Goal: Task Accomplishment & Management: Use online tool/utility

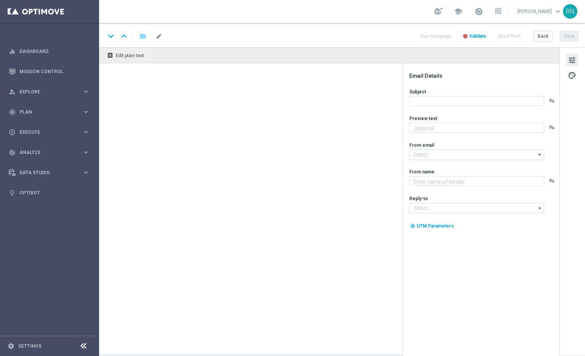
type textarea "Zu deinem LOTTO 6aus49."
type textarea "Lottoland"
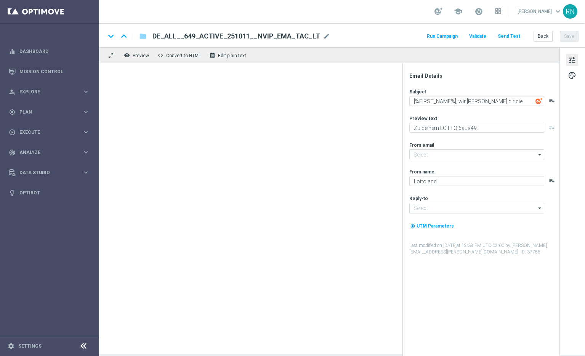
type input "[EMAIL_ADDRESS][DOMAIN_NAME]"
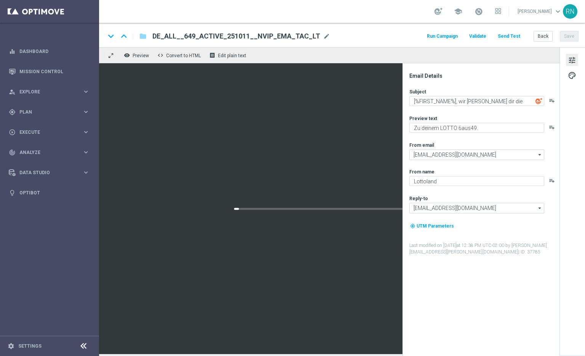
click at [513, 35] on button "Send Test" at bounding box center [508, 36] width 25 height 10
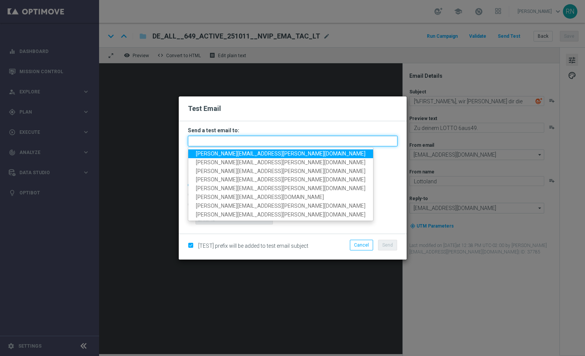
click at [225, 143] on input "text" at bounding box center [292, 141] width 209 height 11
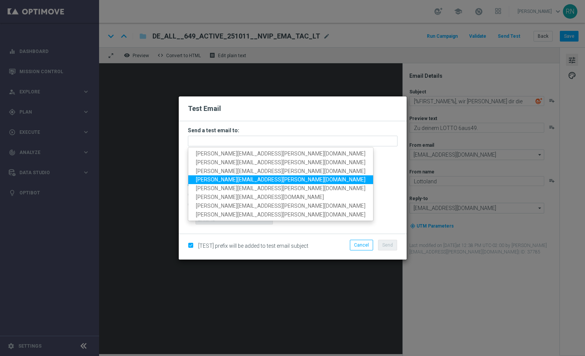
click at [245, 178] on span "ronny.niemann+deint@lottoland.com" at bounding box center [281, 179] width 170 height 6
type input "ronny.niemann+deint@lottoland.com"
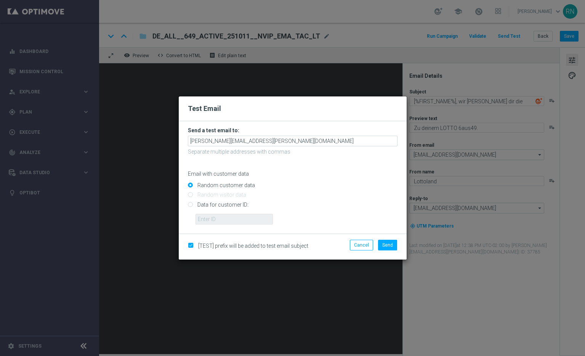
click at [190, 205] on input "Data for customer ID:" at bounding box center [292, 207] width 209 height 11
radio input "true"
click at [213, 218] on input "text" at bounding box center [233, 219] width 77 height 11
paste input "224148152"
type input "224148152"
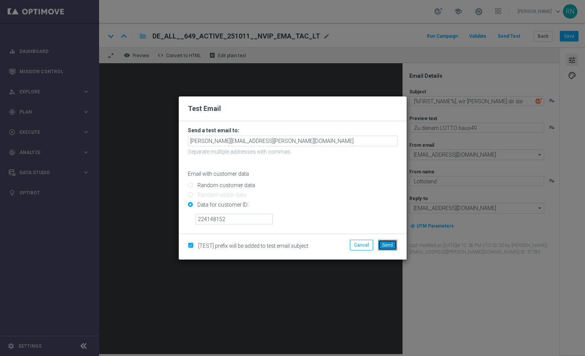
click at [389, 246] on span "Send" at bounding box center [387, 244] width 11 height 5
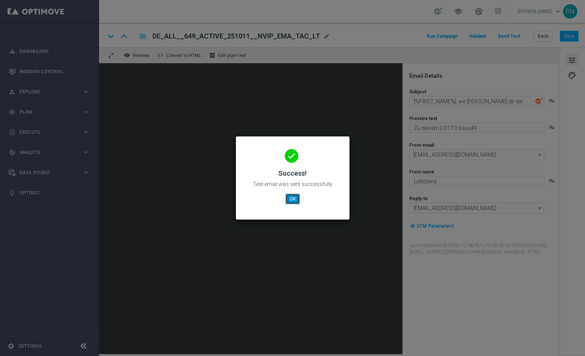
click at [291, 201] on button "OK" at bounding box center [292, 199] width 14 height 11
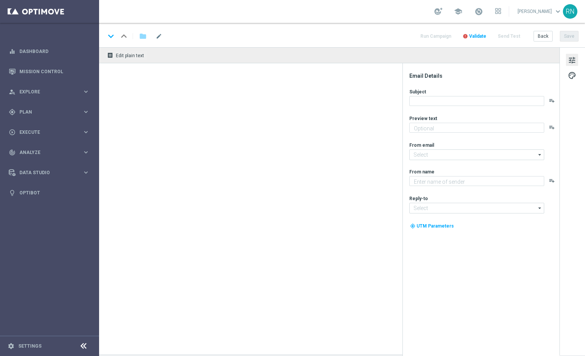
type textarea "Zu deinem LOTTO 6aus49."
type input "[EMAIL_ADDRESS][DOMAIN_NAME]"
type textarea "Lottoland"
type input "[EMAIL_ADDRESS][DOMAIN_NAME]"
type textarea "Zu deinem LOTTO 6aus49."
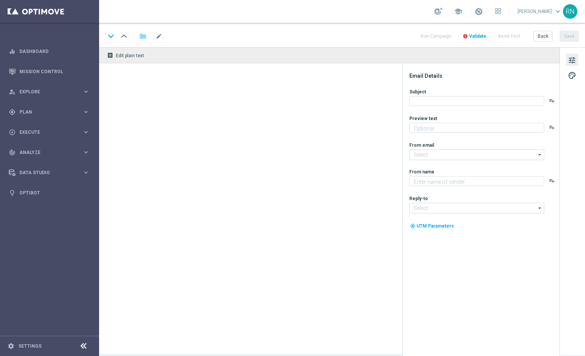
type textarea "Lottoland"
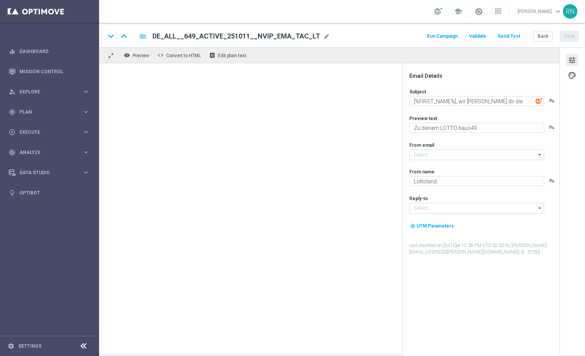
type input "[EMAIL_ADDRESS][DOMAIN_NAME]"
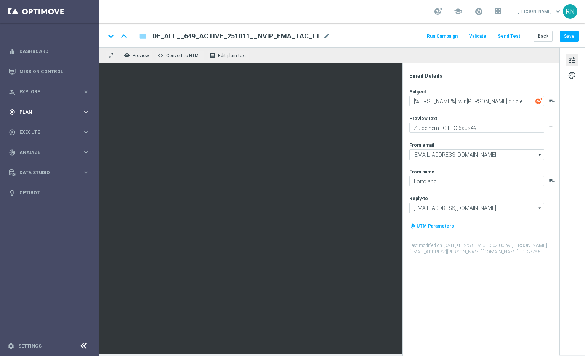
click at [81, 110] on span "Plan" at bounding box center [50, 112] width 63 height 5
click at [83, 148] on icon "keyboard_arrow_right" at bounding box center [85, 150] width 7 height 7
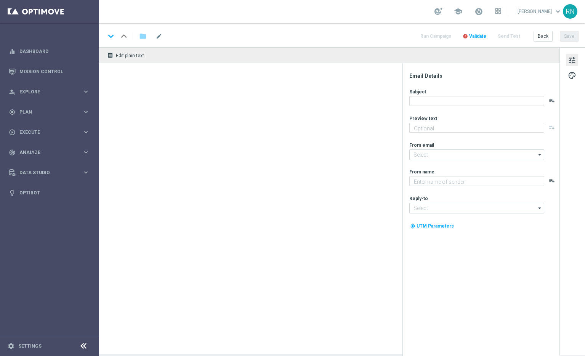
type textarea "Zu deinem LOTTO 6aus49."
type textarea "Lottoland"
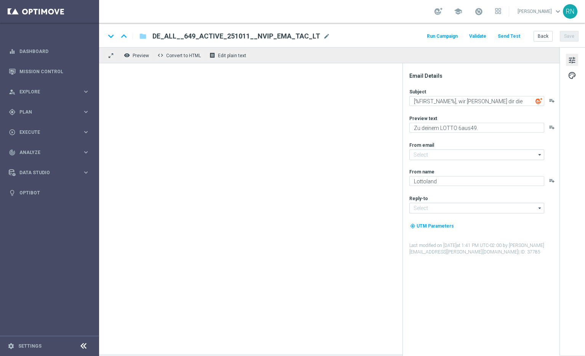
type input "[EMAIL_ADDRESS][DOMAIN_NAME]"
